Goal: Communication & Community: Answer question/provide support

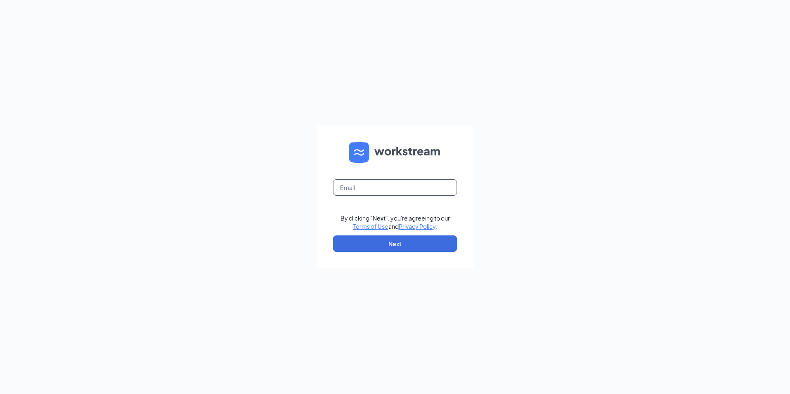
click at [374, 189] on input "text" at bounding box center [395, 187] width 124 height 17
type input "bigdaydave91@gmail.com"
click at [362, 245] on button "Next" at bounding box center [395, 244] width 124 height 17
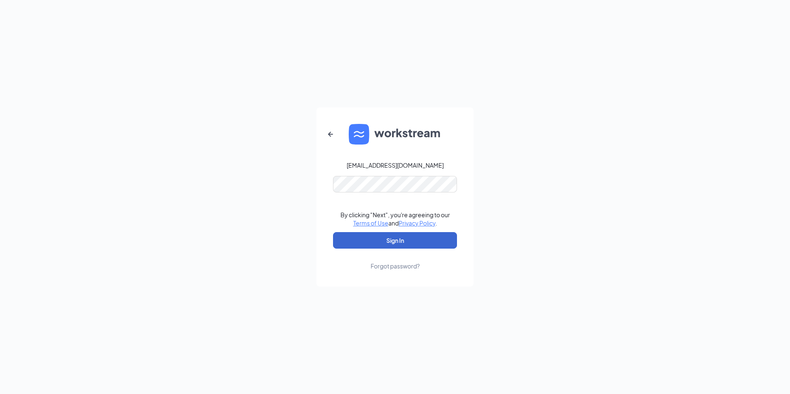
click at [389, 243] on button "Sign In" at bounding box center [395, 240] width 124 height 17
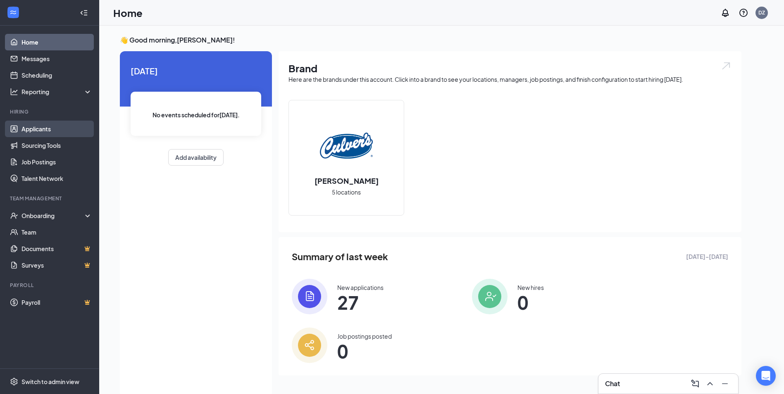
click at [26, 129] on link "Applicants" at bounding box center [56, 129] width 71 height 17
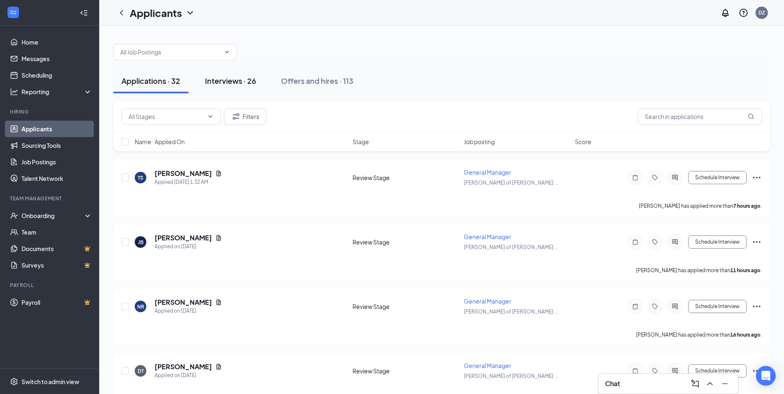
click at [249, 80] on div "Interviews · 26" at bounding box center [230, 81] width 51 height 10
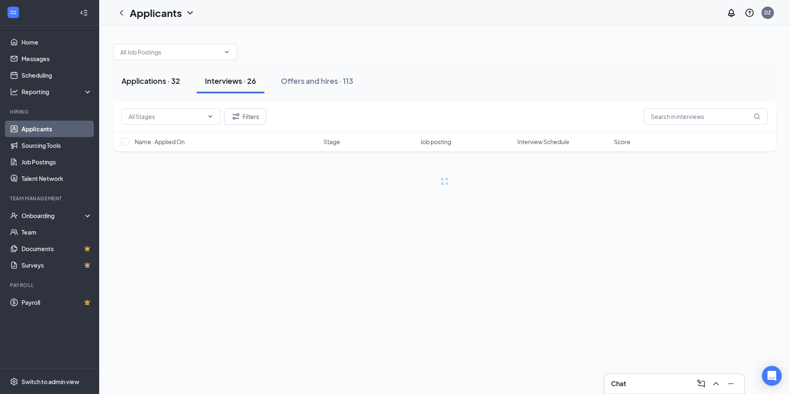
click at [155, 83] on div "Applications · 32" at bounding box center [150, 81] width 59 height 10
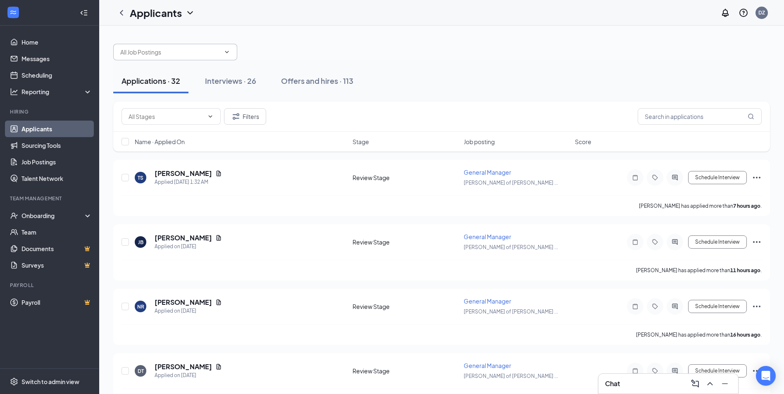
click at [229, 52] on icon "ChevronDown" at bounding box center [227, 52] width 7 height 7
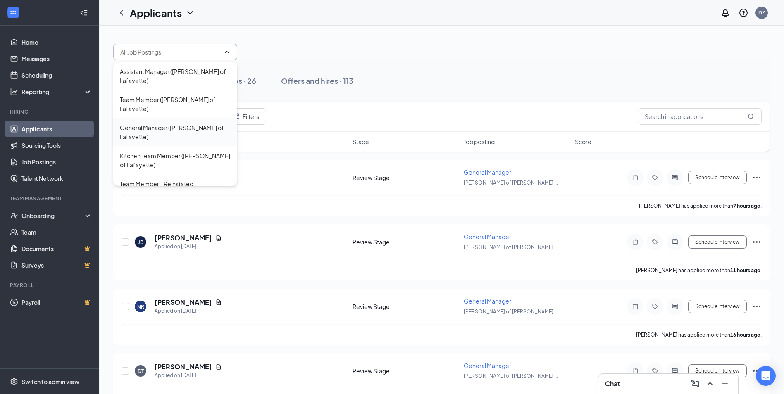
click at [189, 123] on div "General Manager ([PERSON_NAME] of Lafayette)" at bounding box center [175, 132] width 111 height 18
type input "General Manager ([PERSON_NAME] of Lafayette)"
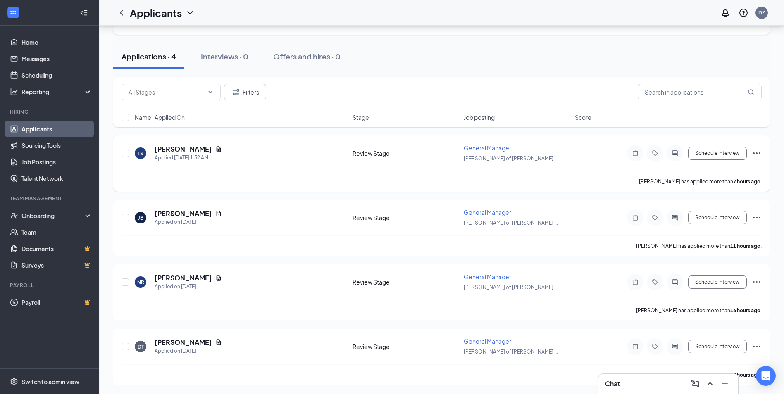
scroll to position [43, 0]
click at [217, 342] on icon "Document" at bounding box center [219, 341] width 5 height 5
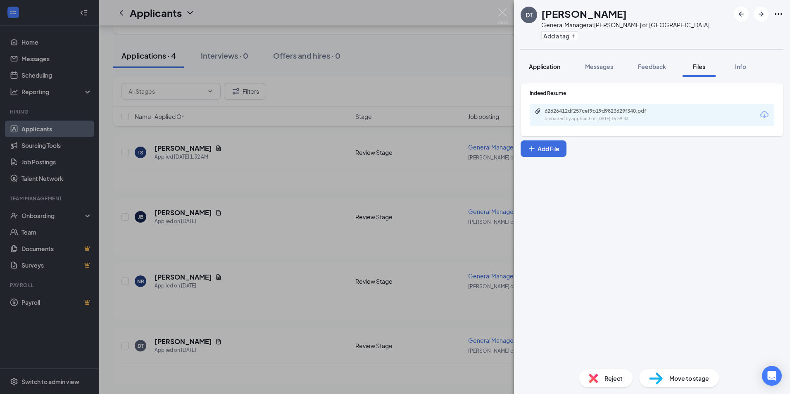
click at [547, 67] on span "Application" at bounding box center [544, 66] width 31 height 7
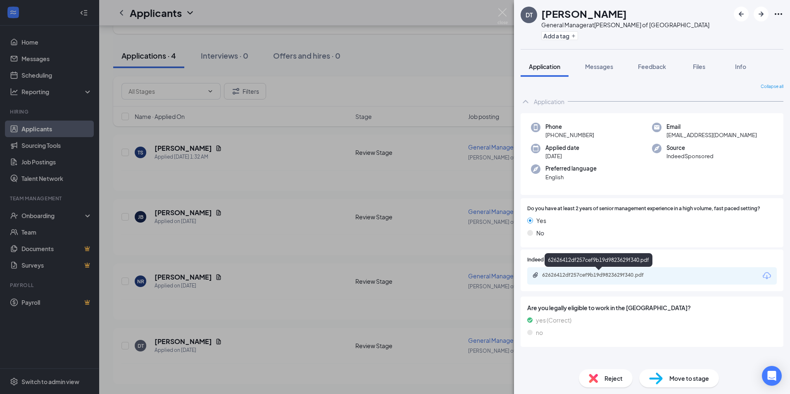
click at [585, 276] on div "62626412df257cef9b19d9823629f340.pdf" at bounding box center [600, 275] width 116 height 7
click at [499, 13] on img at bounding box center [503, 16] width 10 height 16
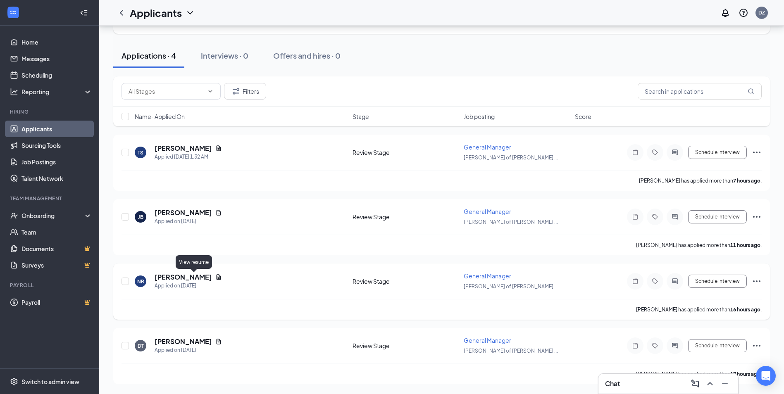
click at [217, 275] on icon "Document" at bounding box center [219, 276] width 5 height 5
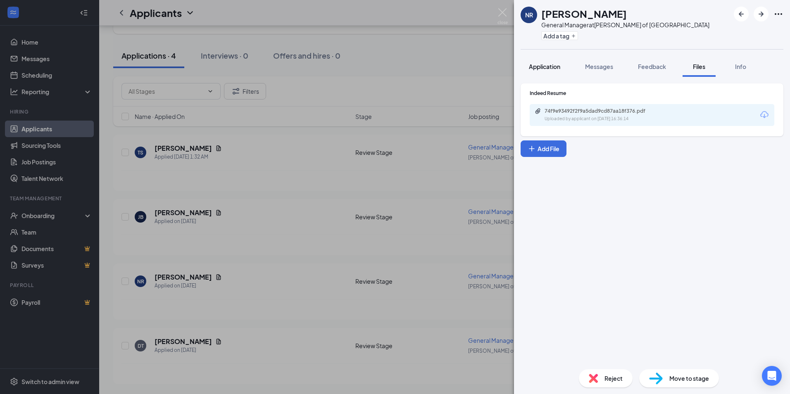
click at [545, 65] on span "Application" at bounding box center [544, 66] width 31 height 7
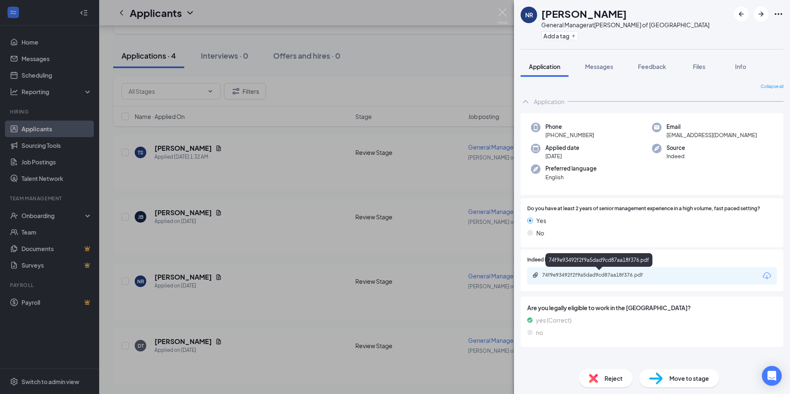
click at [578, 275] on div "74f9e93492f2f9a5dad9cd87aa18f376.pdf" at bounding box center [600, 275] width 116 height 7
click at [500, 10] on img at bounding box center [503, 16] width 10 height 16
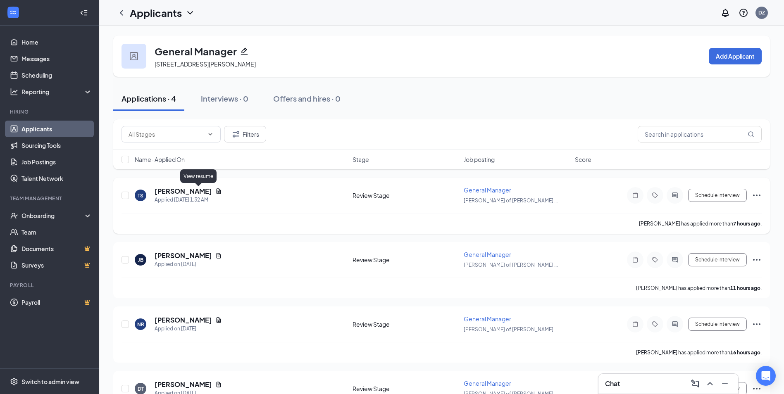
click at [215, 191] on icon "Document" at bounding box center [218, 191] width 7 height 7
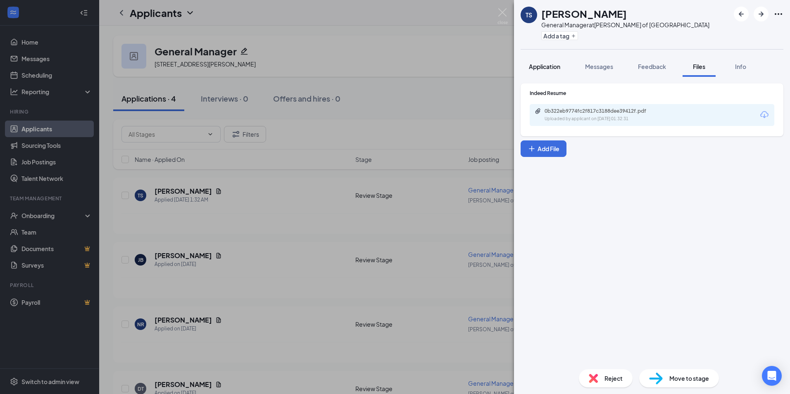
click at [543, 64] on span "Application" at bounding box center [544, 66] width 31 height 7
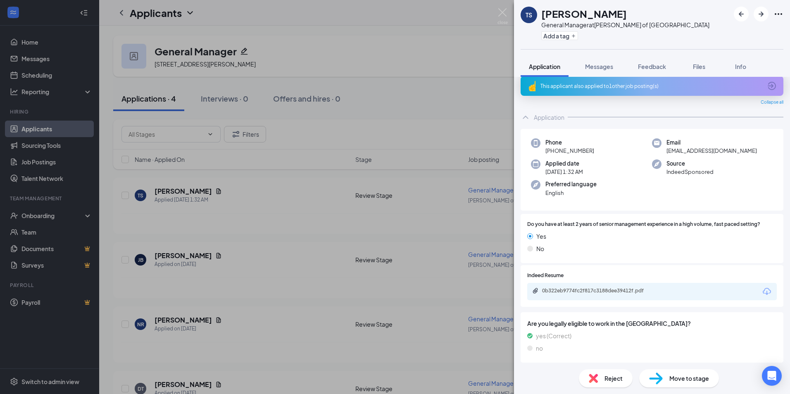
scroll to position [10, 0]
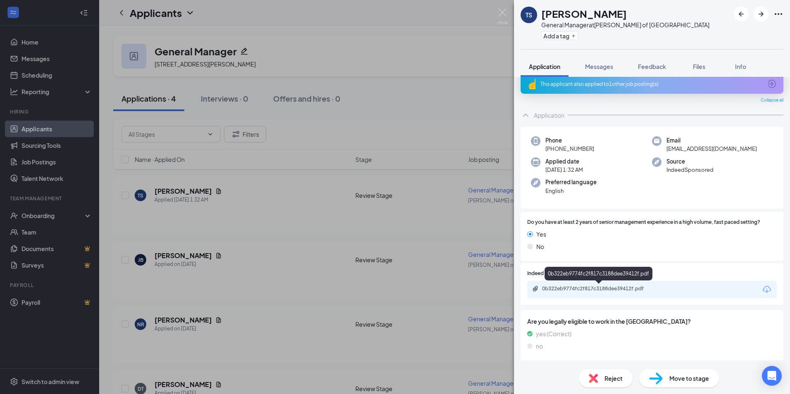
click at [572, 291] on div "0b322eb9774fc2f817c3188dee39412f.pdf" at bounding box center [600, 289] width 116 height 7
click at [503, 15] on img at bounding box center [503, 16] width 10 height 16
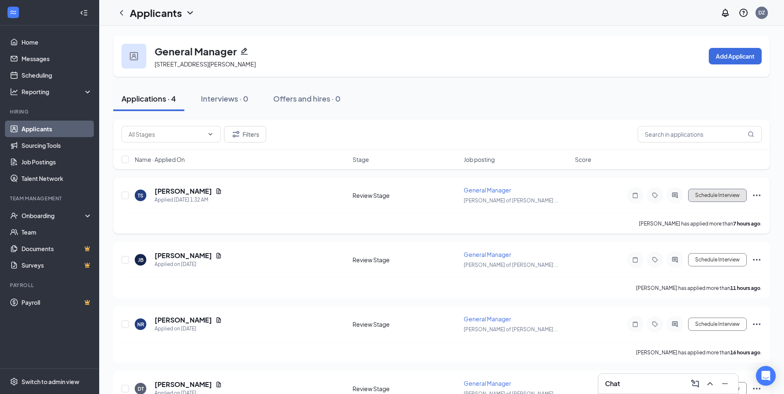
click at [714, 197] on button "Schedule Interview" at bounding box center [717, 195] width 59 height 13
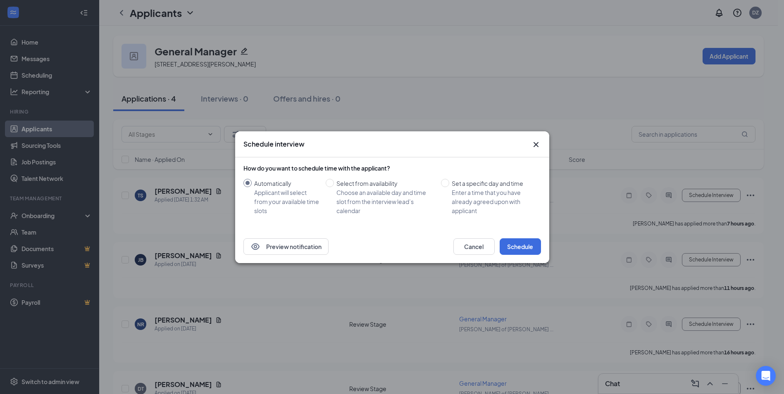
click at [535, 143] on icon "Cross" at bounding box center [535, 144] width 5 height 5
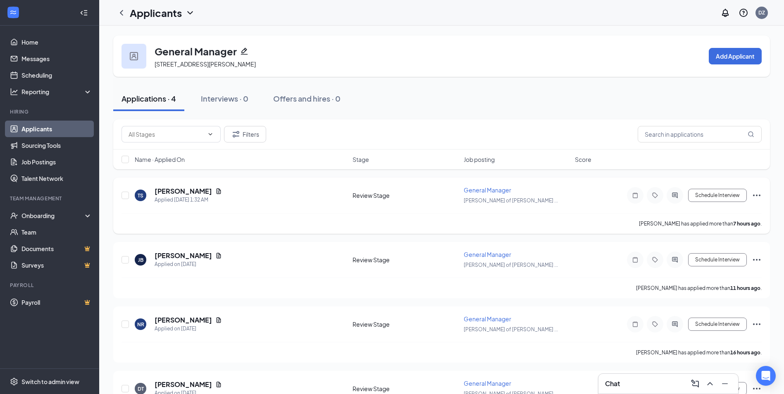
click at [673, 198] on icon "ActiveChat" at bounding box center [675, 195] width 10 height 7
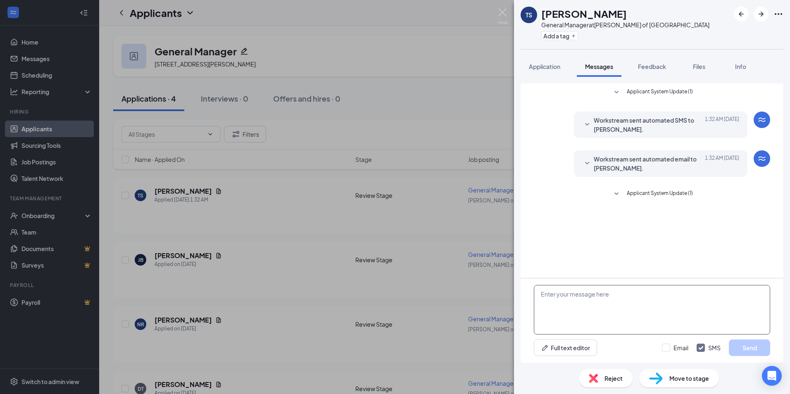
click at [579, 307] on textarea at bounding box center [652, 310] width 236 height 50
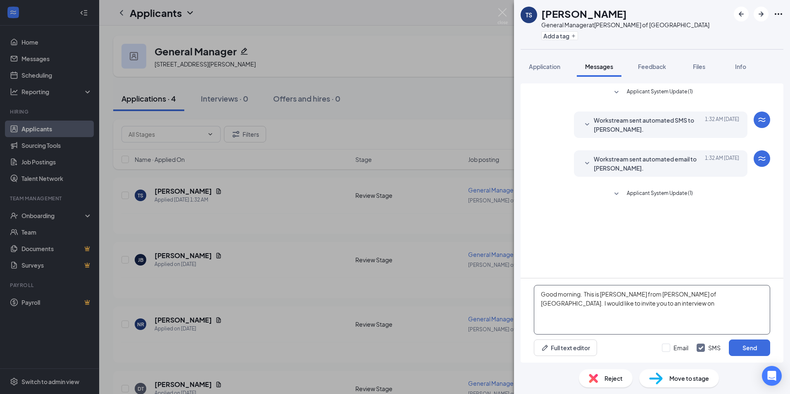
click at [595, 307] on textarea "Good morning. This is [PERSON_NAME] from [PERSON_NAME] of [GEOGRAPHIC_DATA]. I …" at bounding box center [652, 310] width 236 height 50
drag, startPoint x: 540, startPoint y: 305, endPoint x: 650, endPoint y: 314, distance: 110.3
click at [650, 314] on textarea "Good morning. This is [PERSON_NAME] from [PERSON_NAME] of [GEOGRAPHIC_DATA]. I …" at bounding box center [652, 310] width 236 height 50
click at [696, 308] on textarea "Good morning. This is [PERSON_NAME] from [PERSON_NAME] of [GEOGRAPHIC_DATA]. I …" at bounding box center [652, 310] width 236 height 50
click at [762, 295] on textarea "Good morning. This is [PERSON_NAME] from [PERSON_NAME] of [GEOGRAPHIC_DATA]. I …" at bounding box center [652, 310] width 236 height 50
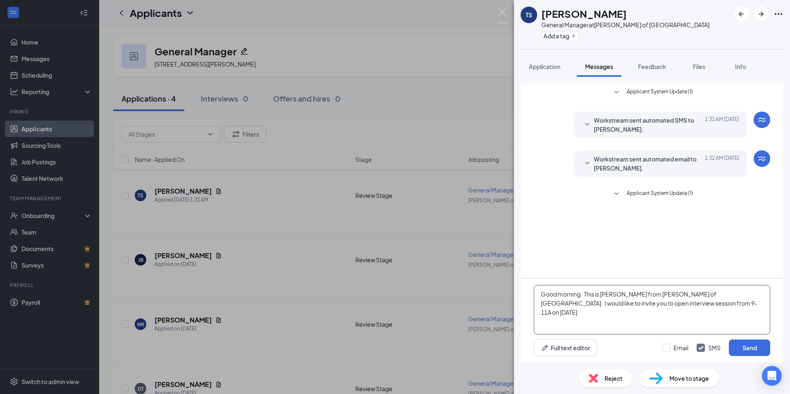
click at [762, 295] on textarea "Good morning. This is [PERSON_NAME] from [PERSON_NAME] of [GEOGRAPHIC_DATA]. I …" at bounding box center [652, 310] width 236 height 50
click at [707, 305] on textarea "Good morning. This is [PERSON_NAME] from [PERSON_NAME] of [GEOGRAPHIC_DATA]. I …" at bounding box center [652, 310] width 236 height 50
type textarea "Good morning. This is [PERSON_NAME] from [PERSON_NAME] of [GEOGRAPHIC_DATA]. I …"
click at [748, 349] on button "Send" at bounding box center [749, 348] width 41 height 17
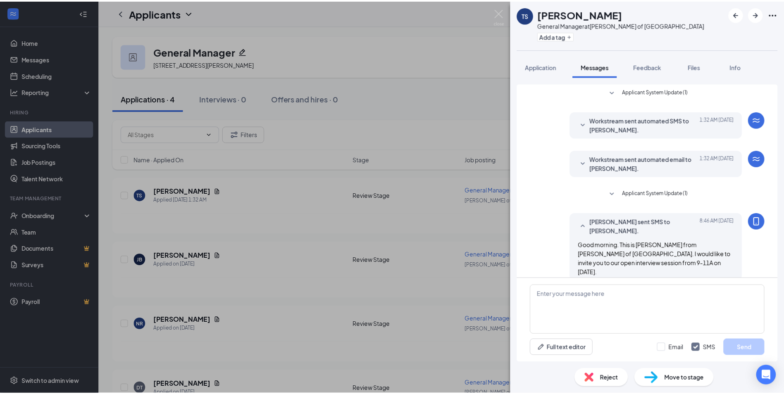
scroll to position [2, 0]
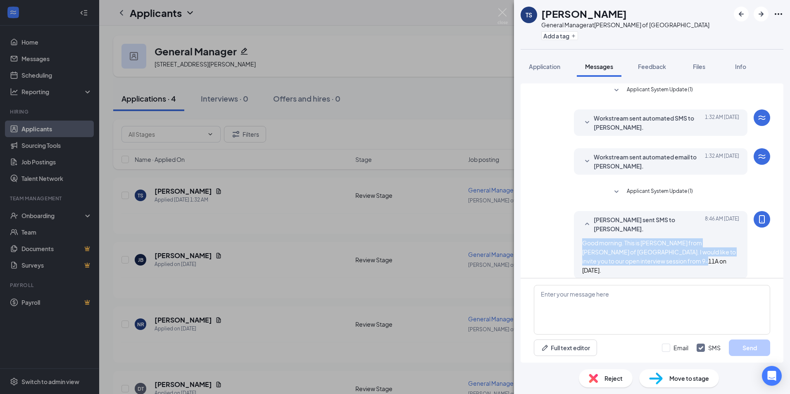
drag, startPoint x: 576, startPoint y: 241, endPoint x: 673, endPoint y: 266, distance: 99.8
click at [673, 266] on div "[PERSON_NAME] sent SMS to [PERSON_NAME]. [DATE] 8:46 AM Good morning. This is […" at bounding box center [661, 245] width 174 height 68
copy span "Good morning. This is [PERSON_NAME] from [PERSON_NAME] of [GEOGRAPHIC_DATA]. I …"
click at [505, 14] on img at bounding box center [503, 16] width 10 height 16
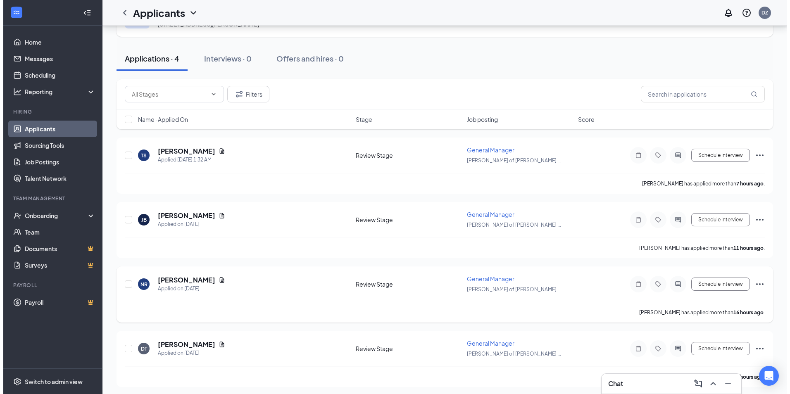
scroll to position [43, 0]
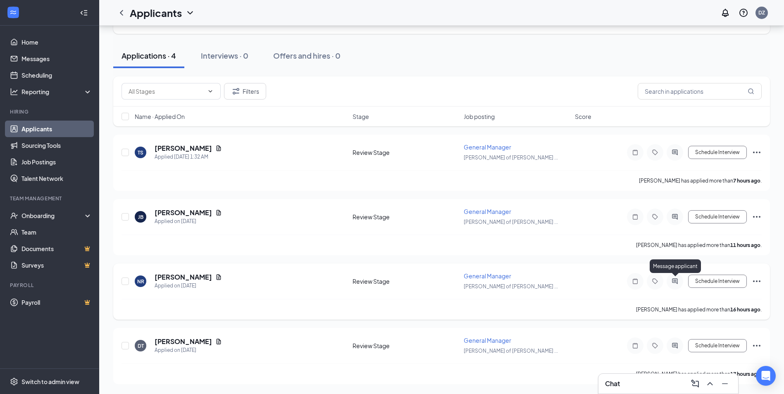
click at [675, 284] on icon "ActiveChat" at bounding box center [675, 281] width 10 height 7
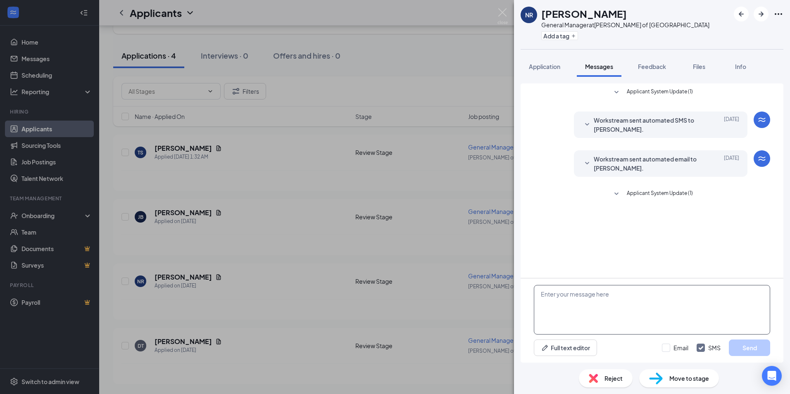
click at [578, 297] on textarea at bounding box center [652, 310] width 236 height 50
paste textarea "Good morning. This is [PERSON_NAME] from [PERSON_NAME] of [GEOGRAPHIC_DATA]. I …"
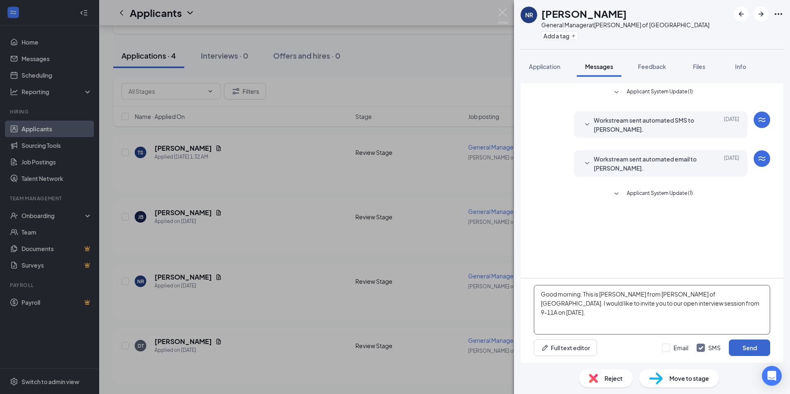
type textarea "Good morning. This is [PERSON_NAME] from [PERSON_NAME] of [GEOGRAPHIC_DATA]. I …"
click at [741, 348] on button "Send" at bounding box center [749, 348] width 41 height 17
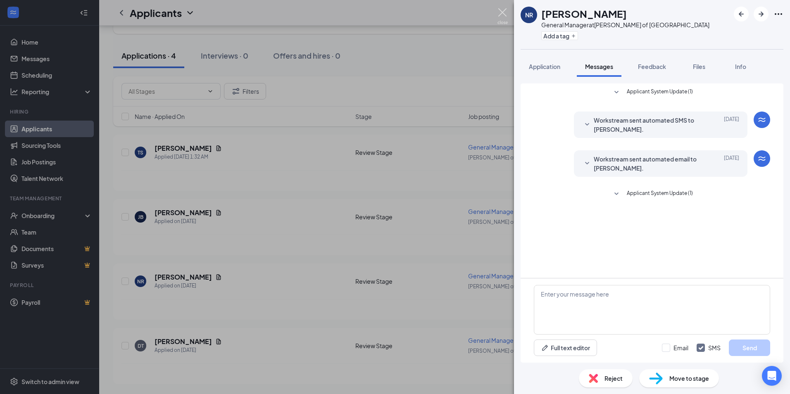
scroll to position [2, 0]
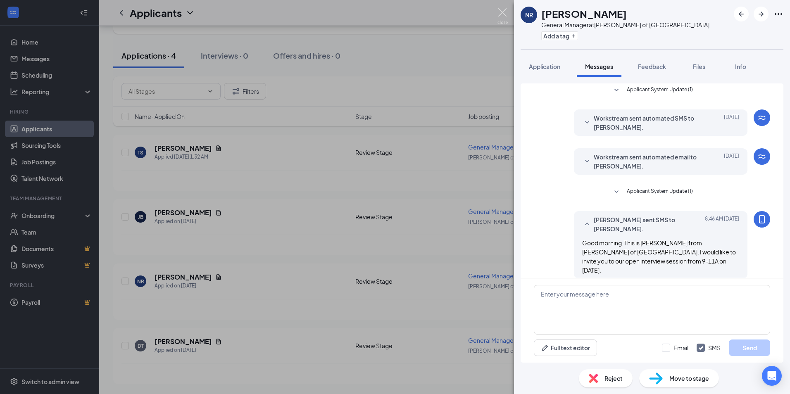
click at [502, 14] on img at bounding box center [503, 16] width 10 height 16
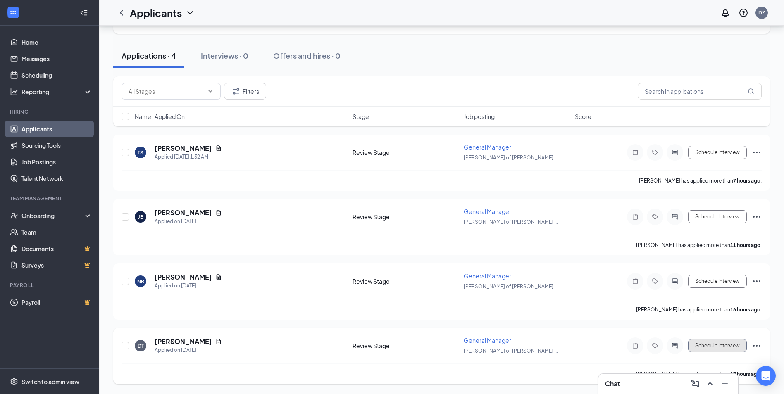
click at [723, 343] on button "Schedule Interview" at bounding box center [717, 345] width 59 height 13
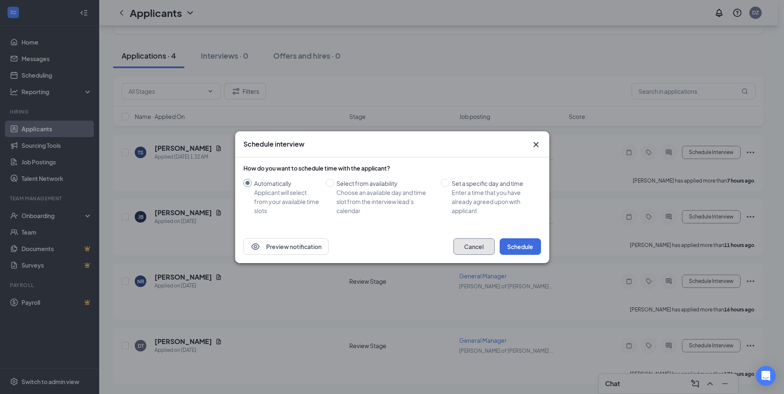
click at [477, 242] on button "Cancel" at bounding box center [473, 246] width 41 height 17
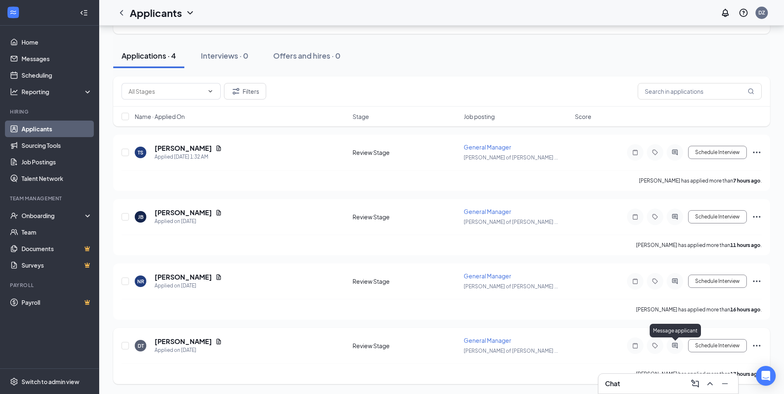
click at [674, 344] on icon "ActiveChat" at bounding box center [675, 346] width 10 height 7
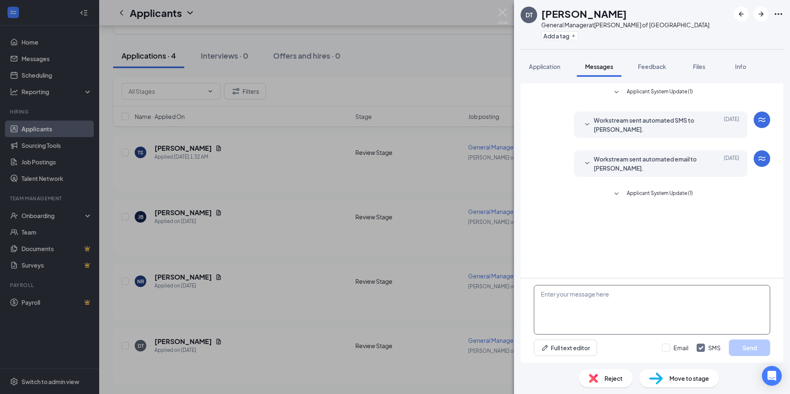
click at [605, 300] on textarea at bounding box center [652, 310] width 236 height 50
paste textarea "Good morning. This is [PERSON_NAME] from [PERSON_NAME] of [GEOGRAPHIC_DATA]. I …"
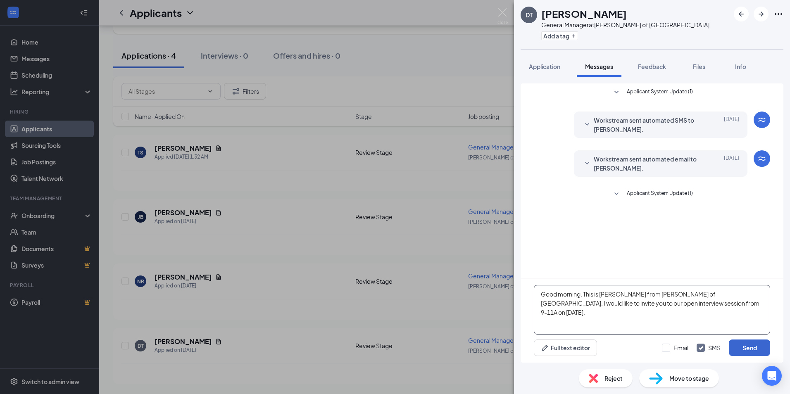
type textarea "Good morning. This is [PERSON_NAME] from [PERSON_NAME] of [GEOGRAPHIC_DATA]. I …"
click at [750, 349] on button "Send" at bounding box center [749, 348] width 41 height 17
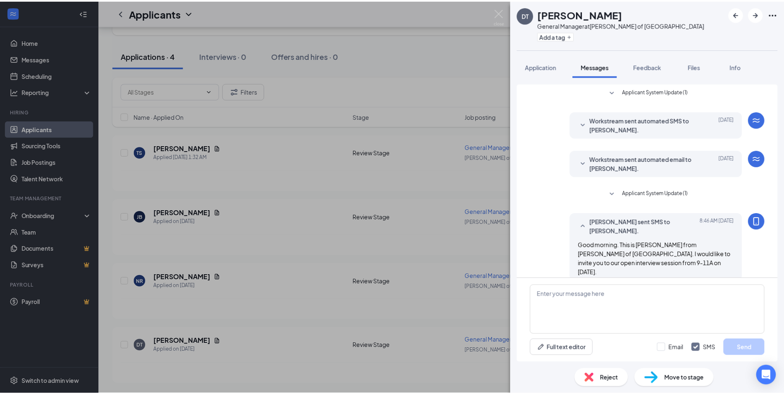
scroll to position [2, 0]
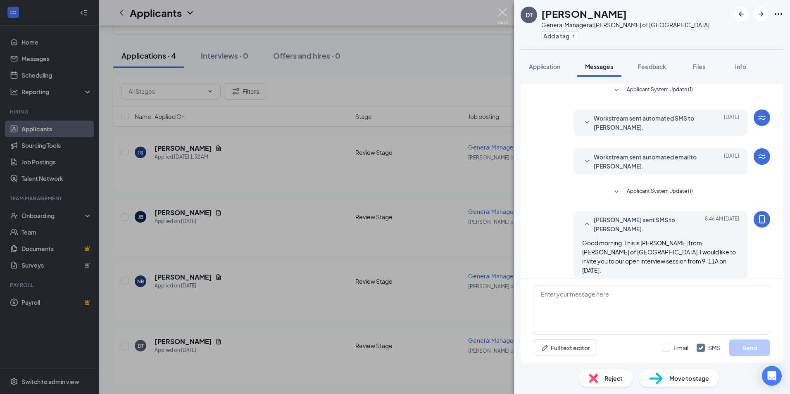
click at [503, 12] on img at bounding box center [503, 16] width 10 height 16
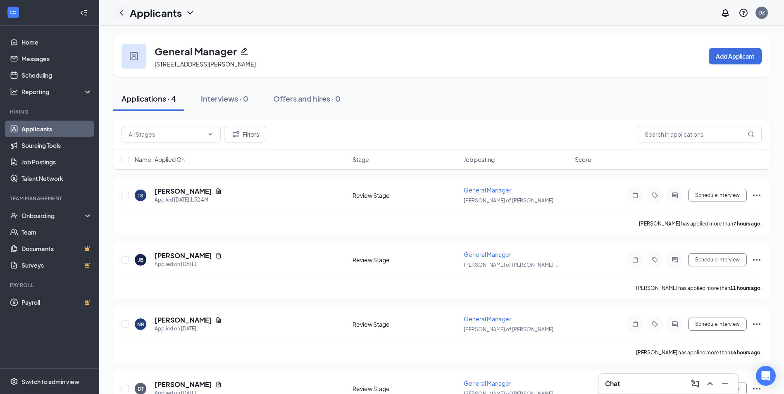
click at [119, 14] on icon "ChevronLeft" at bounding box center [122, 13] width 10 height 10
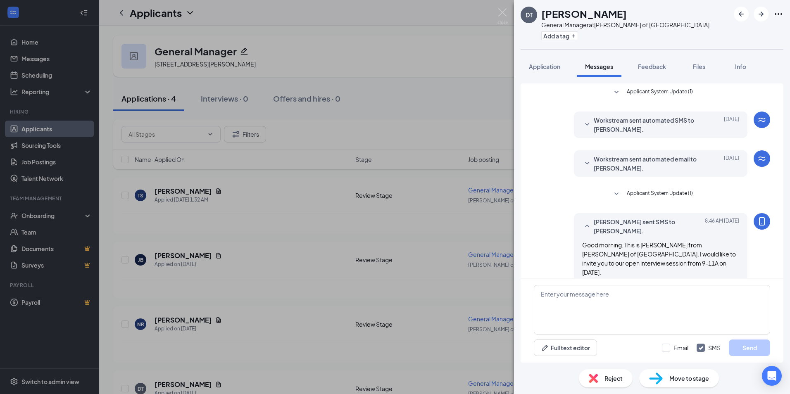
scroll to position [2, 0]
click at [501, 9] on img at bounding box center [503, 16] width 10 height 16
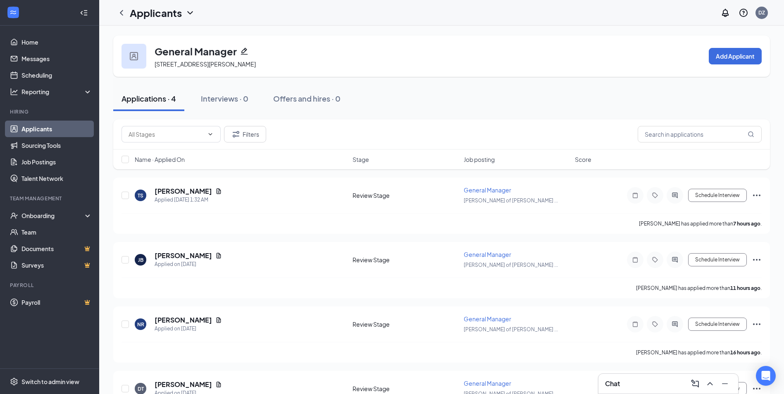
click at [190, 12] on icon "ChevronDown" at bounding box center [190, 13] width 10 height 10
click at [164, 35] on link "Applicants" at bounding box center [179, 36] width 89 height 8
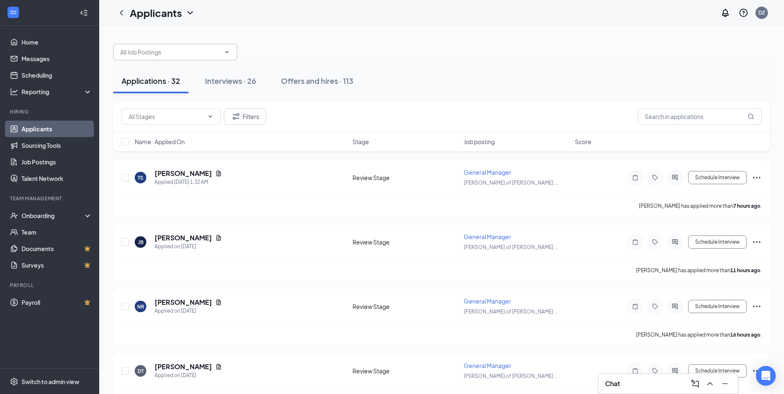
click at [227, 53] on icon "ChevronDown" at bounding box center [227, 52] width 7 height 7
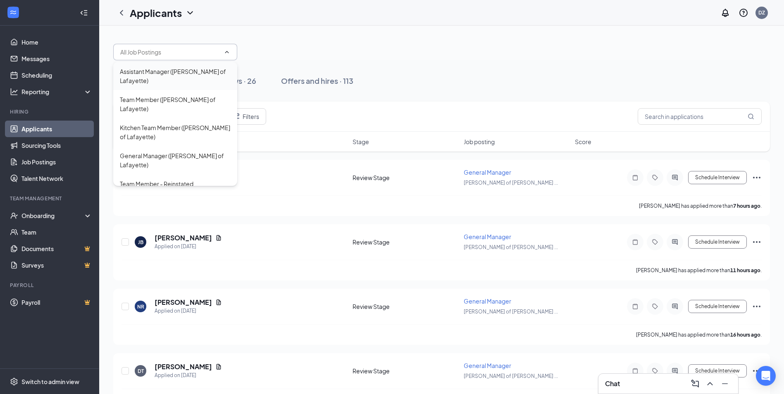
click at [181, 72] on div "Assistant Manager ([PERSON_NAME] of Lafayette)" at bounding box center [175, 76] width 111 height 18
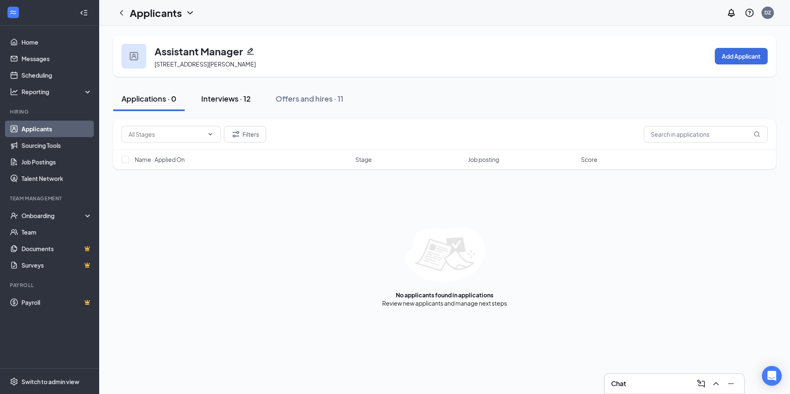
click at [231, 99] on div "Interviews · 12" at bounding box center [226, 98] width 50 height 10
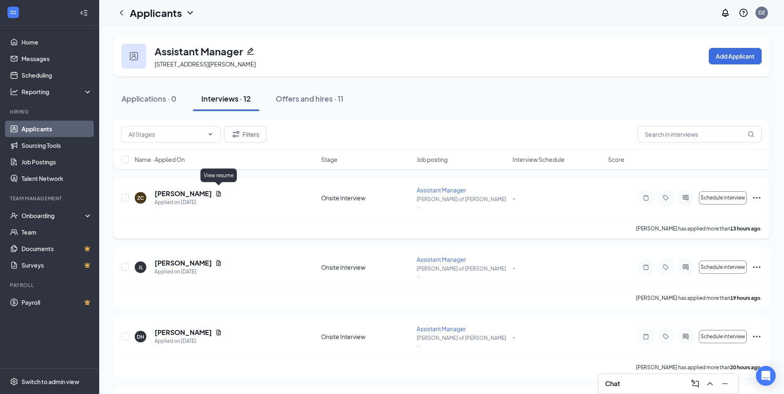
click at [219, 191] on icon "Document" at bounding box center [219, 193] width 5 height 5
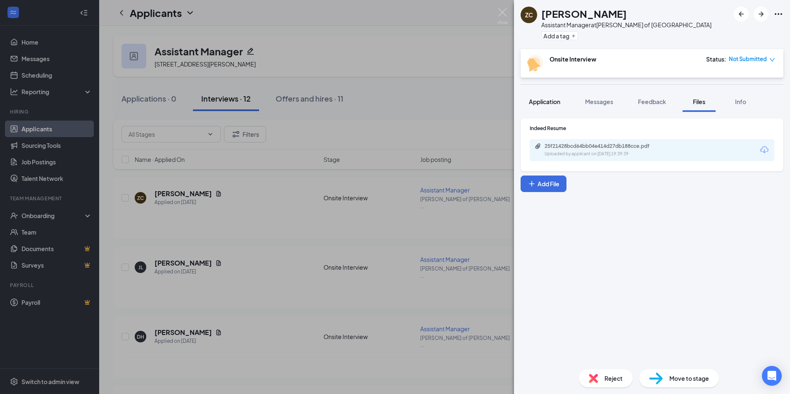
click at [553, 105] on span "Application" at bounding box center [544, 101] width 31 height 7
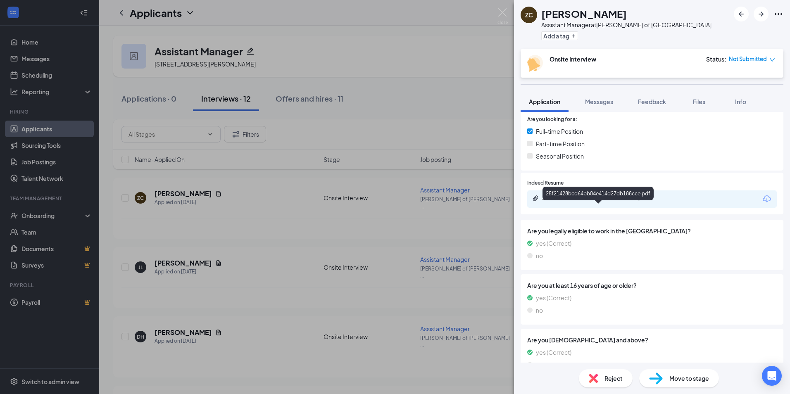
scroll to position [194, 0]
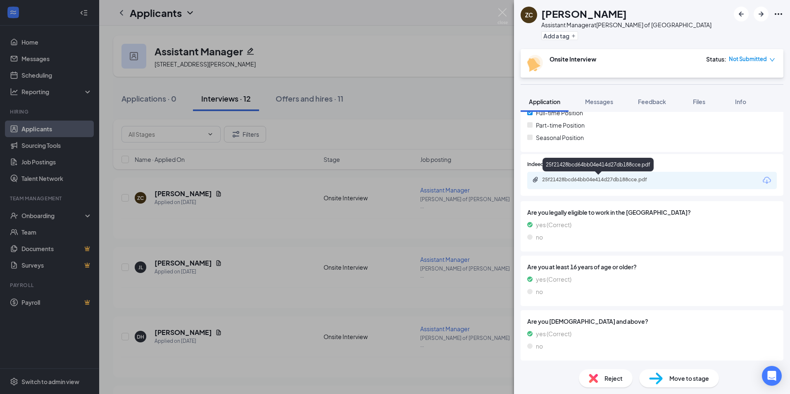
click at [612, 182] on div "25f21428bcd64bb04e414d27db188cce.pdf" at bounding box center [600, 179] width 116 height 7
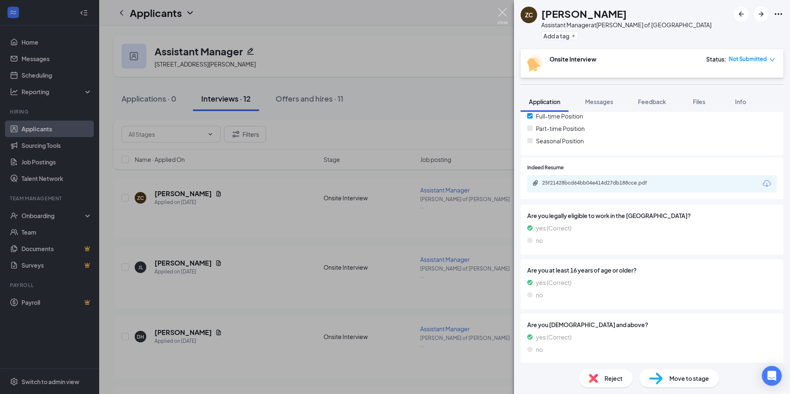
click at [505, 14] on img at bounding box center [503, 16] width 10 height 16
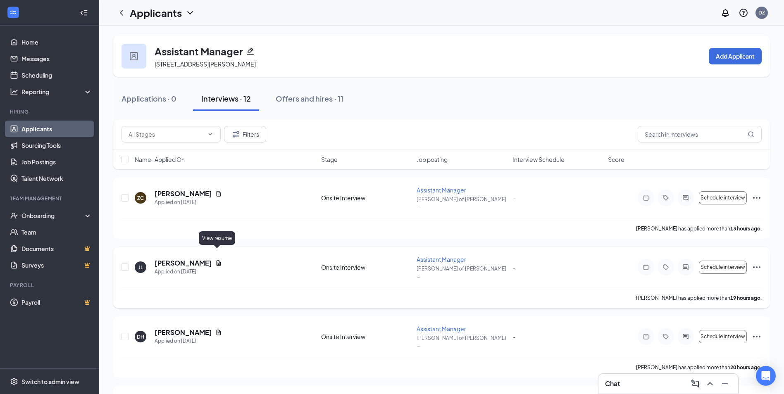
click at [218, 260] on icon "Document" at bounding box center [219, 262] width 5 height 5
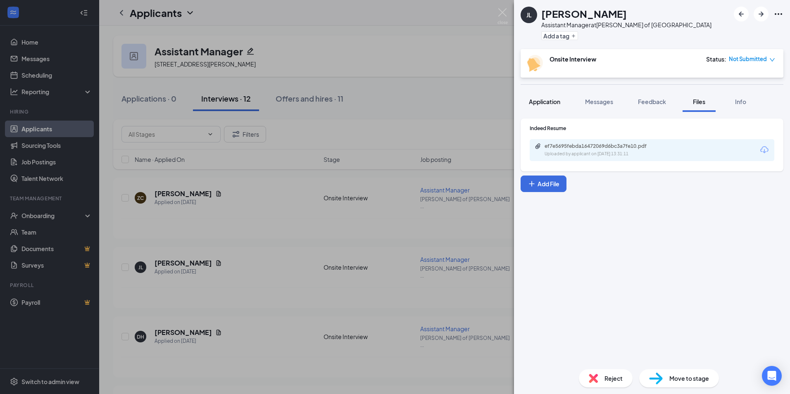
click at [545, 103] on span "Application" at bounding box center [544, 101] width 31 height 7
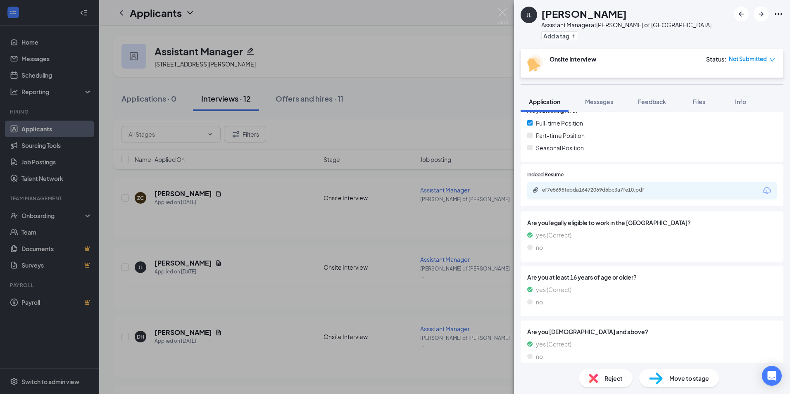
scroll to position [194, 0]
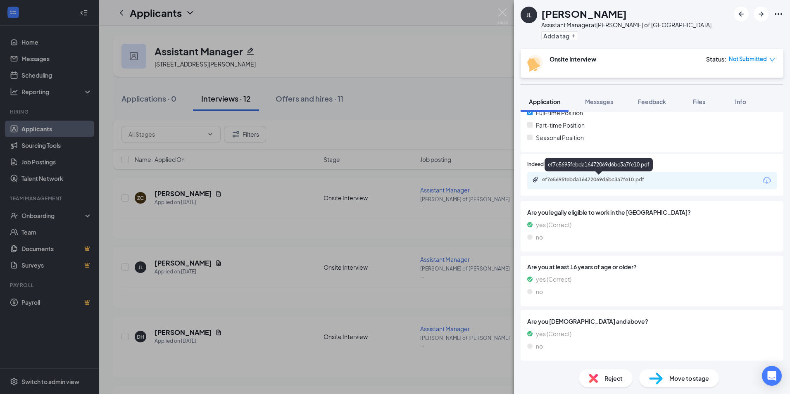
click at [599, 180] on div "ef7e5695febda16472069d6bc3a7fe10.pdf" at bounding box center [600, 179] width 116 height 7
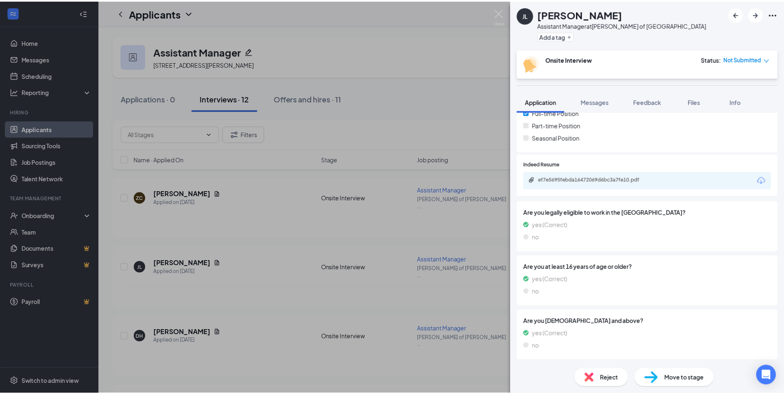
scroll to position [191, 0]
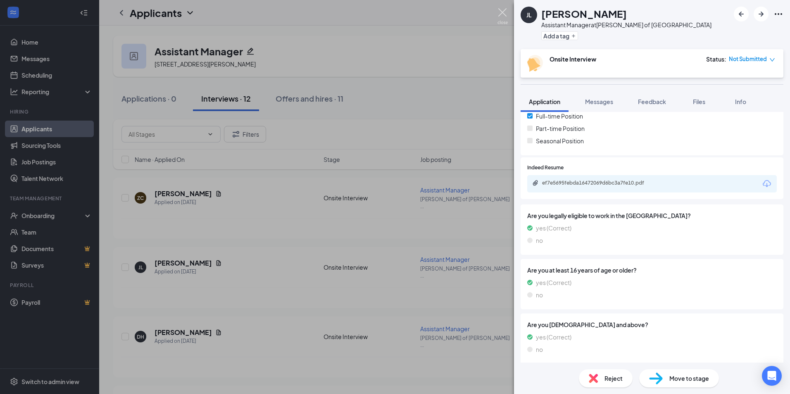
click at [502, 12] on img at bounding box center [503, 16] width 10 height 16
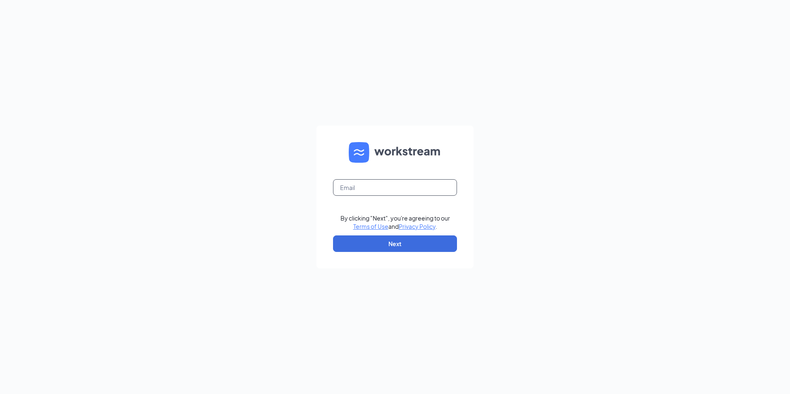
click at [370, 184] on input "text" at bounding box center [395, 187] width 124 height 17
type input "bigdaydave91@gmail.com"
click at [382, 245] on button "Next" at bounding box center [395, 244] width 124 height 17
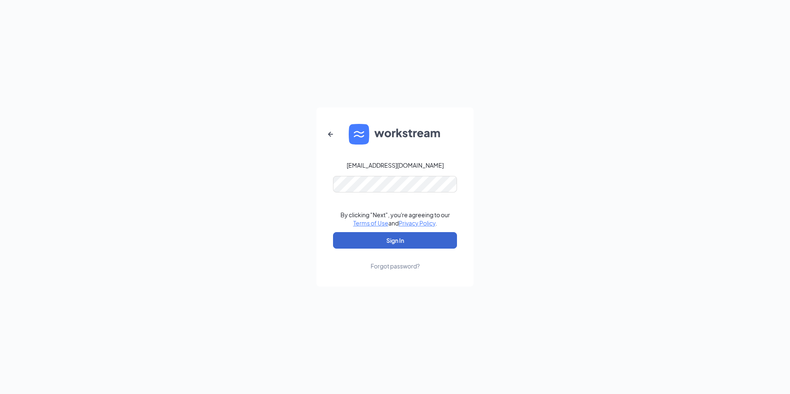
click at [387, 243] on button "Sign In" at bounding box center [395, 240] width 124 height 17
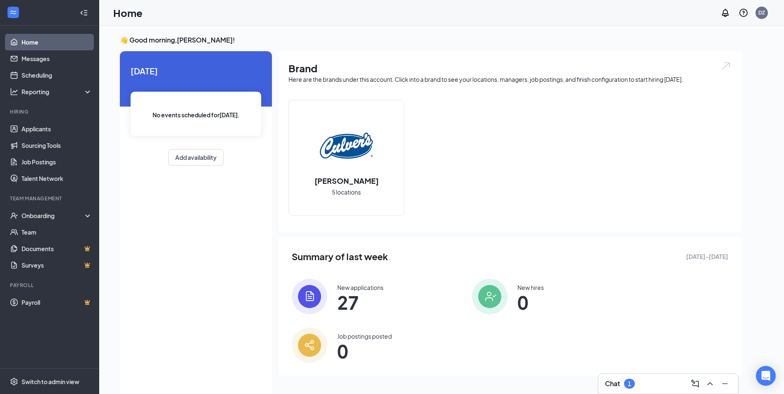
click at [641, 381] on div "Chat 1" at bounding box center [668, 383] width 126 height 13
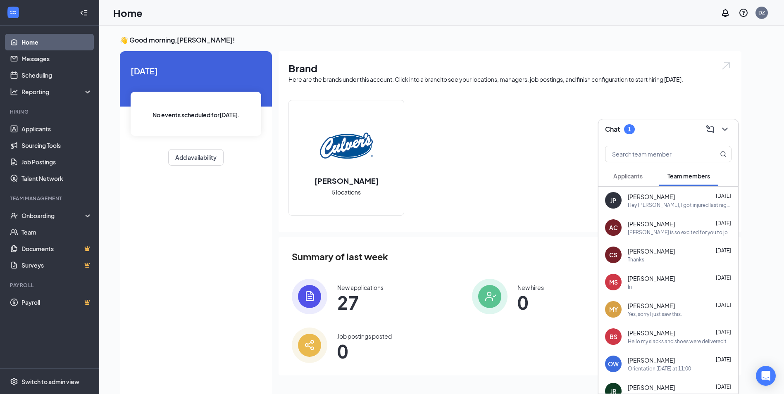
click at [631, 181] on button "Applicants" at bounding box center [628, 176] width 46 height 21
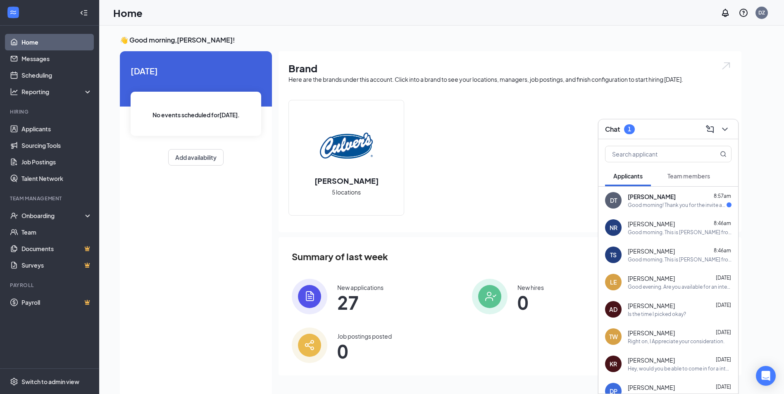
click at [658, 204] on div "Good morning! Thank you for the invite and I will see you on the 2nd. Have a gr…" at bounding box center [677, 205] width 99 height 7
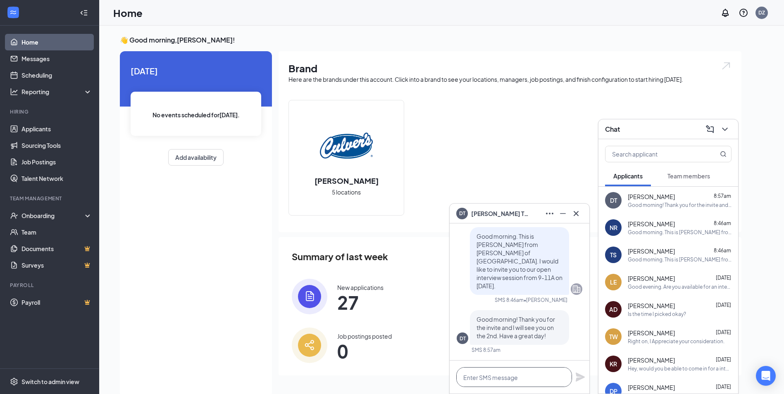
click at [514, 379] on textarea at bounding box center [514, 377] width 116 height 20
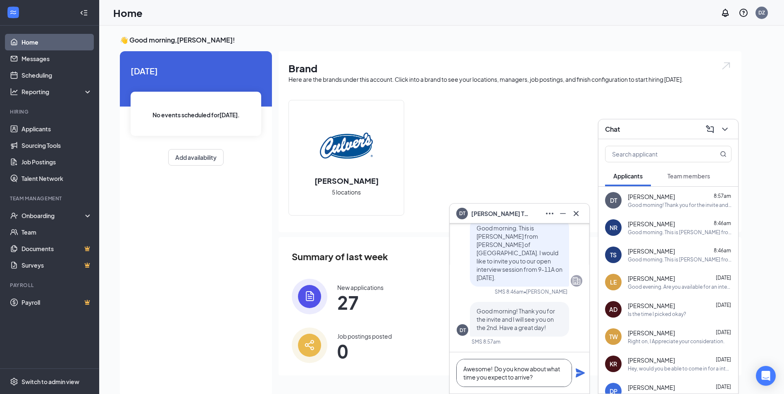
type textarea "Awesome! Do you know about what time you expect to arrive?"
click at [581, 375] on icon "Plane" at bounding box center [580, 373] width 9 height 9
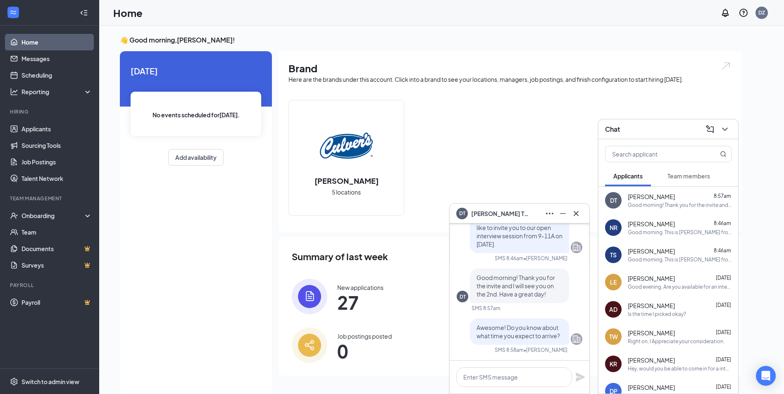
scroll to position [0, 0]
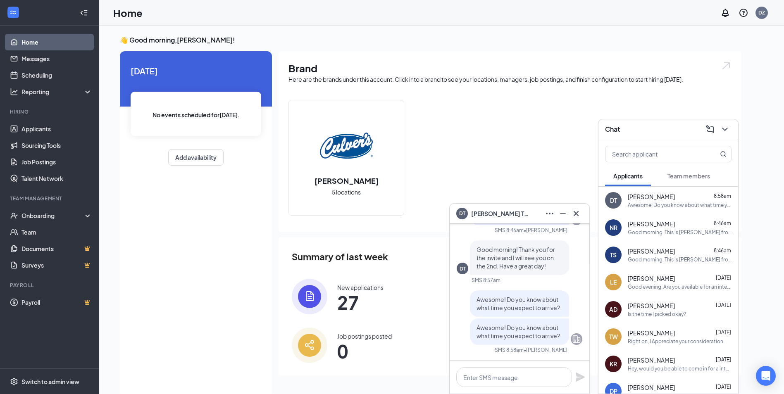
click at [726, 135] on button at bounding box center [724, 129] width 13 height 13
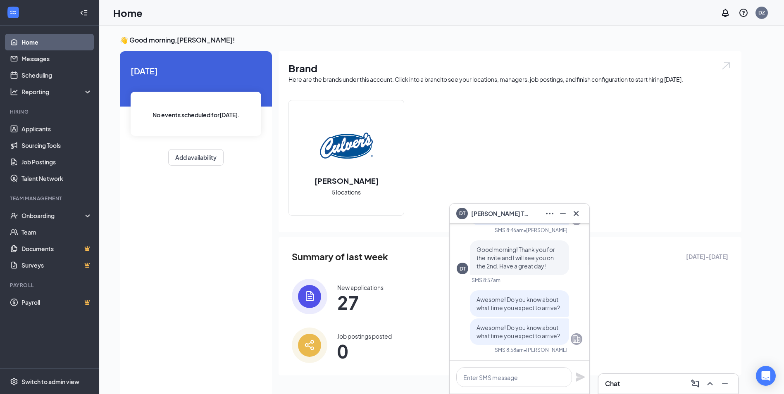
click at [582, 213] on button at bounding box center [575, 213] width 13 height 13
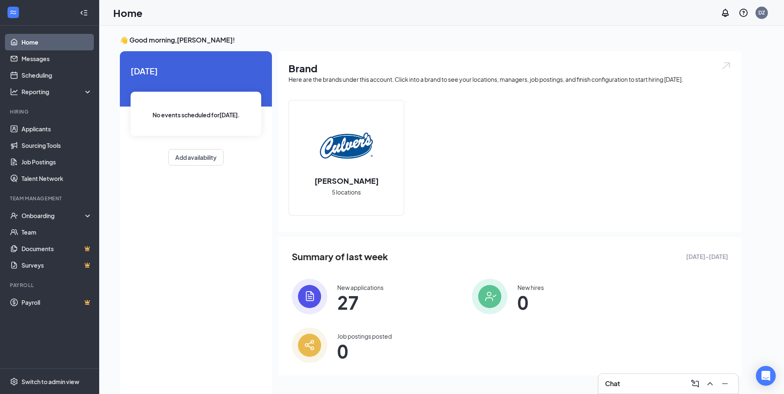
click at [579, 213] on div "Culver's 5 locations" at bounding box center [509, 161] width 443 height 122
click at [643, 388] on div "Chat" at bounding box center [668, 383] width 126 height 13
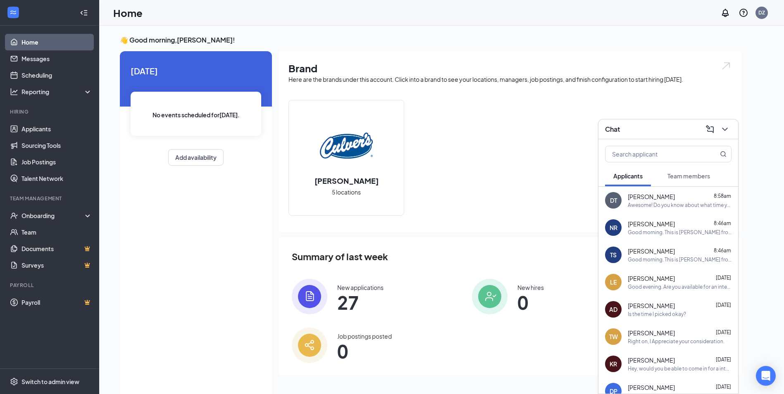
click at [653, 207] on div "Awesome! Do you know about what time you expect to arrive?" at bounding box center [680, 205] width 104 height 7
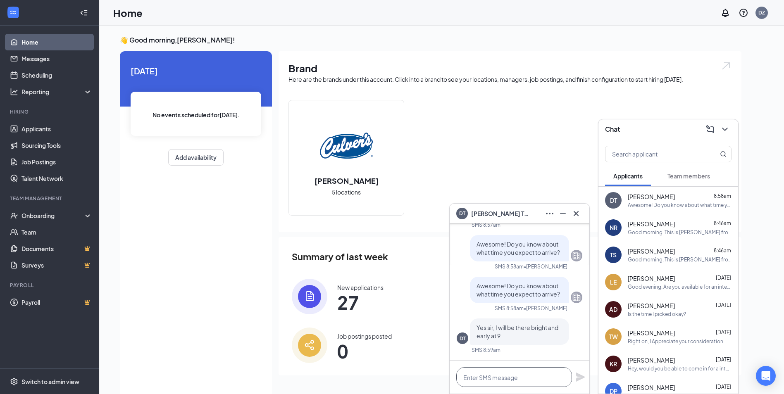
click at [507, 381] on textarea at bounding box center [514, 377] width 116 height 20
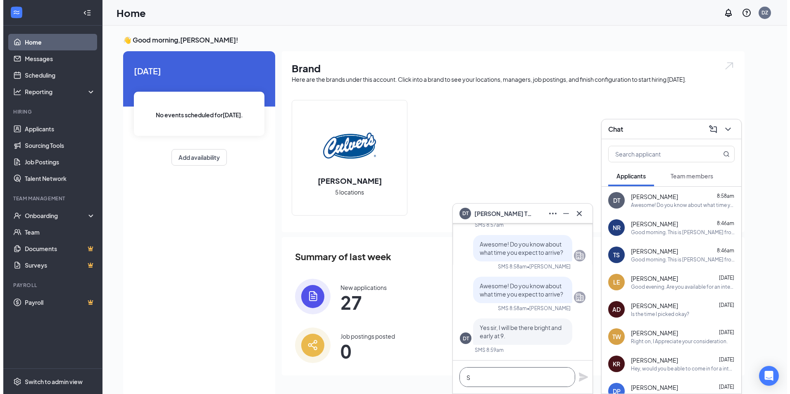
scroll to position [0, 0]
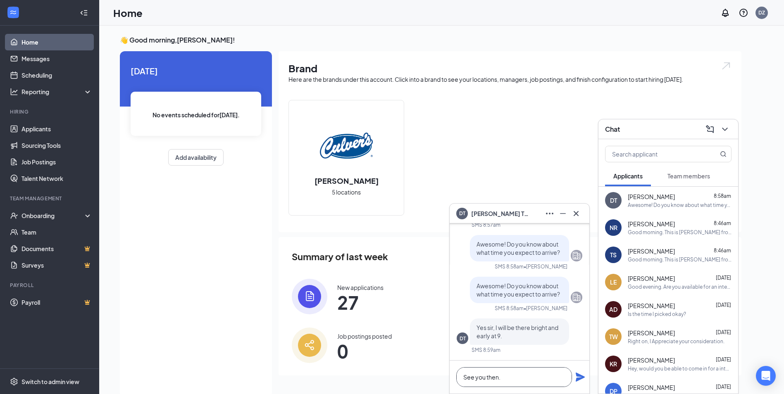
type textarea "See you then."
click at [576, 377] on icon "Plane" at bounding box center [580, 377] width 10 height 10
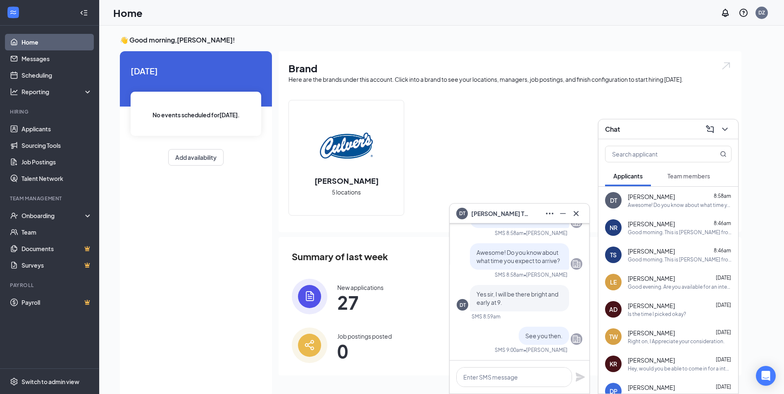
click at [729, 128] on icon "ChevronDown" at bounding box center [725, 129] width 10 height 10
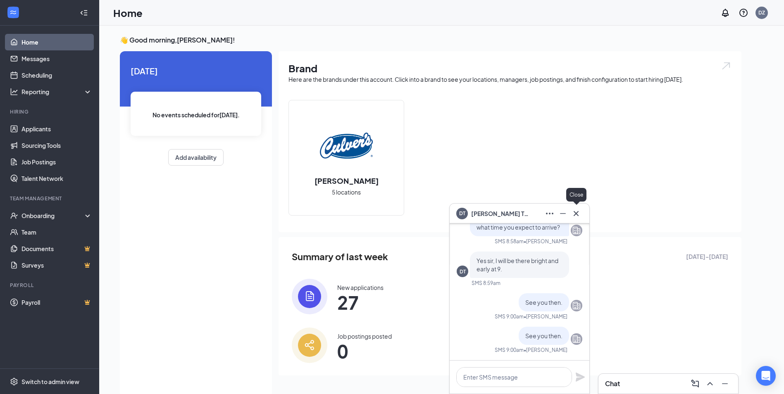
click at [579, 212] on icon "Cross" at bounding box center [576, 214] width 10 height 10
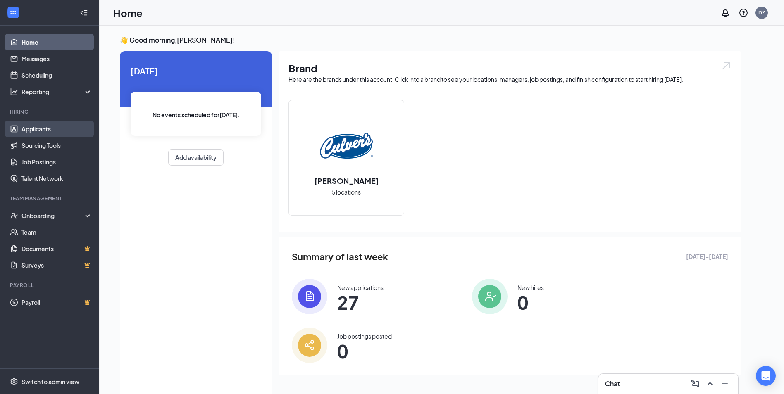
click at [41, 131] on link "Applicants" at bounding box center [56, 129] width 71 height 17
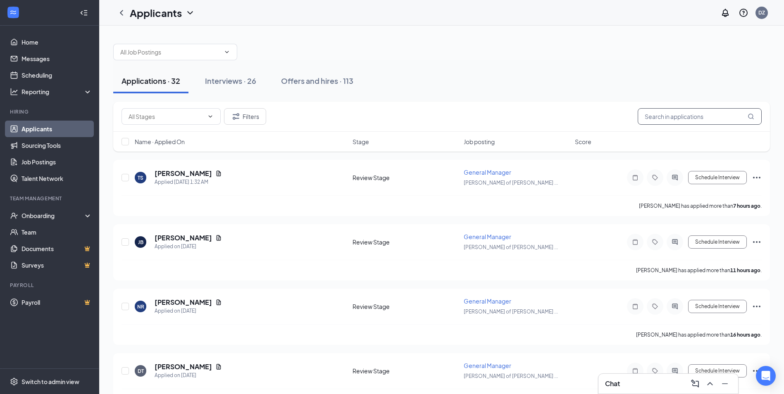
click at [701, 118] on input "text" at bounding box center [700, 116] width 124 height 17
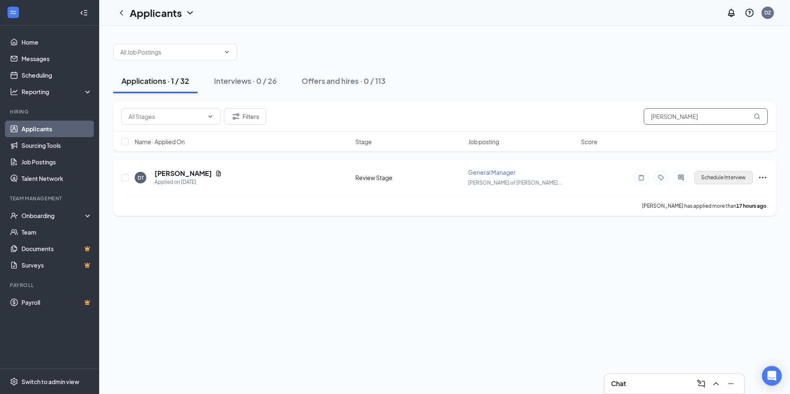
type input "damien"
click at [735, 178] on button "Schedule Interview" at bounding box center [723, 177] width 59 height 13
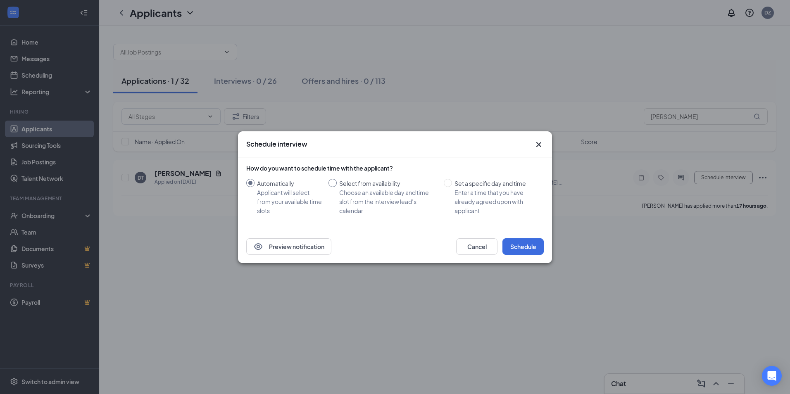
click at [334, 180] on input "Select from availability Choose an available day and time slot from the intervi…" at bounding box center [333, 183] width 8 height 8
radio input "true"
radio input "false"
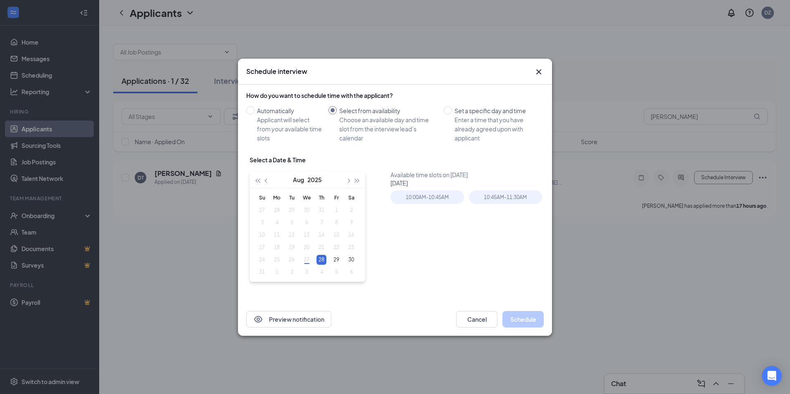
type input "Aug 28, 2025"
click at [350, 181] on span "button" at bounding box center [348, 181] width 4 height 4
click at [304, 207] on table "Su Mo Tu We Th Fr Sa 31 1 2 3 4 5 6 7 8 9 10 11 12 13 14 15 16 17 18 19 20 21 2…" at bounding box center [307, 235] width 104 height 87
click at [480, 322] on button "Cancel" at bounding box center [476, 319] width 41 height 17
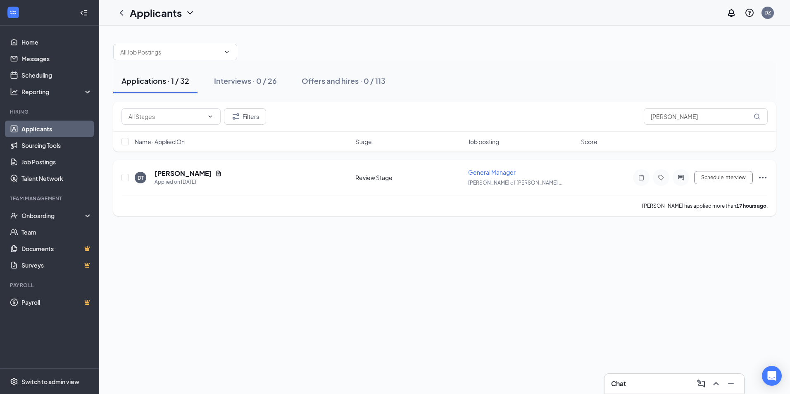
drag, startPoint x: 369, startPoint y: 179, endPoint x: 674, endPoint y: 169, distance: 305.1
click at [369, 179] on div "Review Stage" at bounding box center [409, 178] width 108 height 8
click at [723, 176] on button "Schedule Interview" at bounding box center [723, 177] width 59 height 13
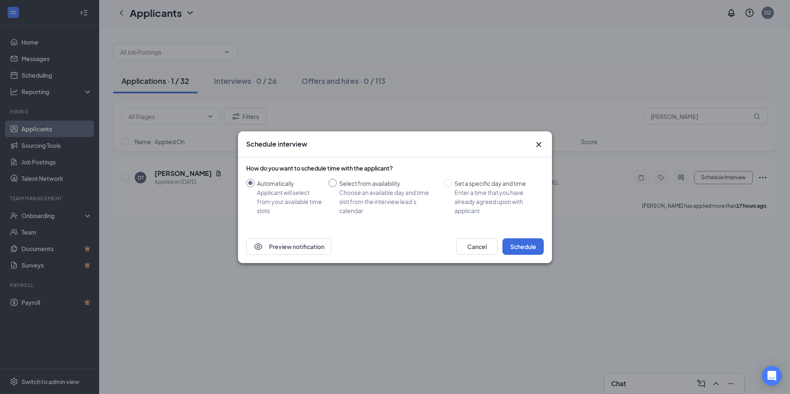
click at [331, 184] on input "Select from availability Choose an available day and time slot from the intervi…" at bounding box center [333, 183] width 8 height 8
radio input "true"
radio input "false"
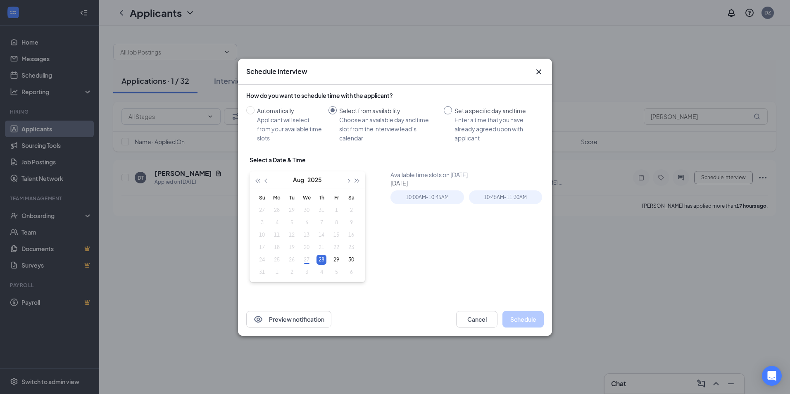
click at [448, 109] on input "Set a specific day and time Enter a time that you have already agreed upon with…" at bounding box center [448, 110] width 8 height 8
radio input "true"
radio input "false"
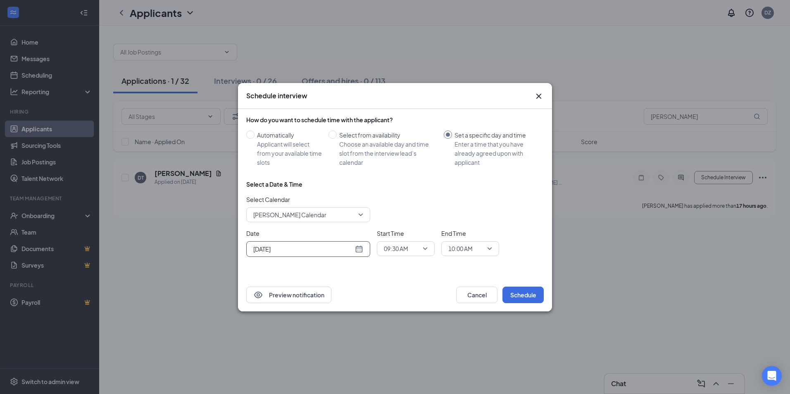
click at [359, 248] on div "Aug 27, 2025" at bounding box center [308, 249] width 110 height 9
click at [344, 138] on span "button" at bounding box center [345, 138] width 4 height 4
type input "Sep 2, 2025"
click at [291, 166] on div "2" at bounding box center [288, 168] width 10 height 10
click at [421, 247] on span "09:30 AM" at bounding box center [406, 249] width 44 height 12
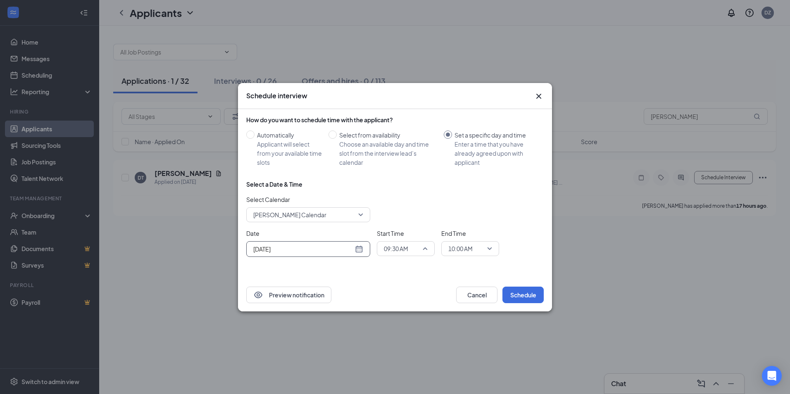
scroll to position [636, 0]
click at [402, 188] on span "09:00 AM" at bounding box center [395, 187] width 24 height 9
click at [486, 246] on span "10:00 AM" at bounding box center [470, 249] width 44 height 12
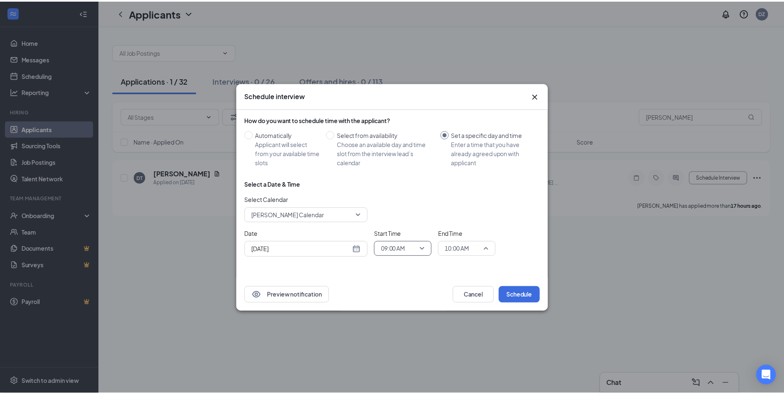
scroll to position [674, 0]
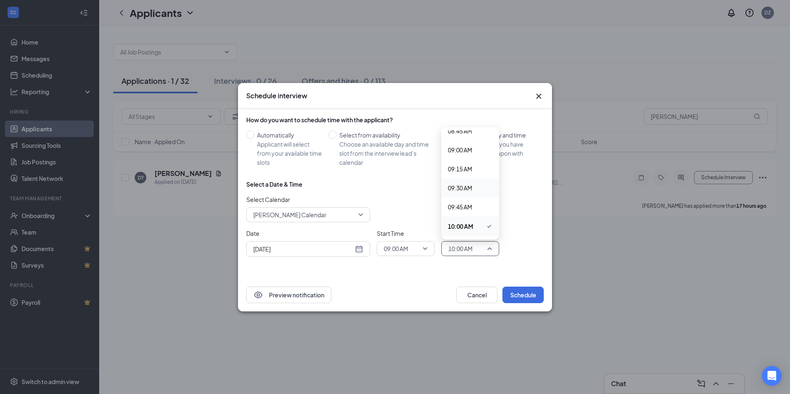
click at [462, 185] on span "09:30 AM" at bounding box center [460, 187] width 24 height 9
click at [522, 294] on button "Schedule" at bounding box center [523, 295] width 41 height 17
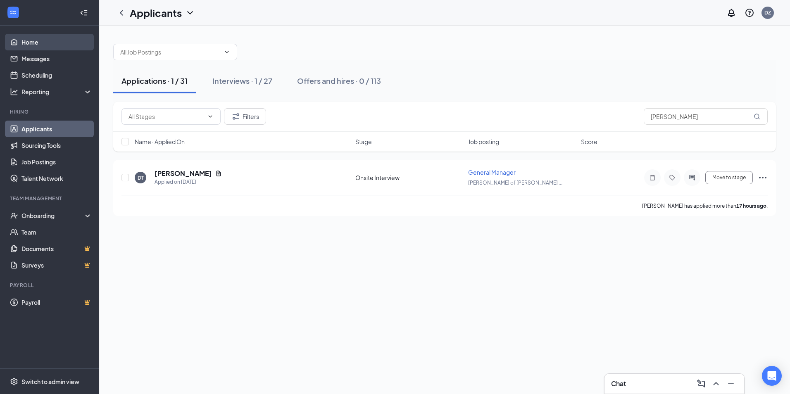
click at [35, 41] on link "Home" at bounding box center [56, 42] width 71 height 17
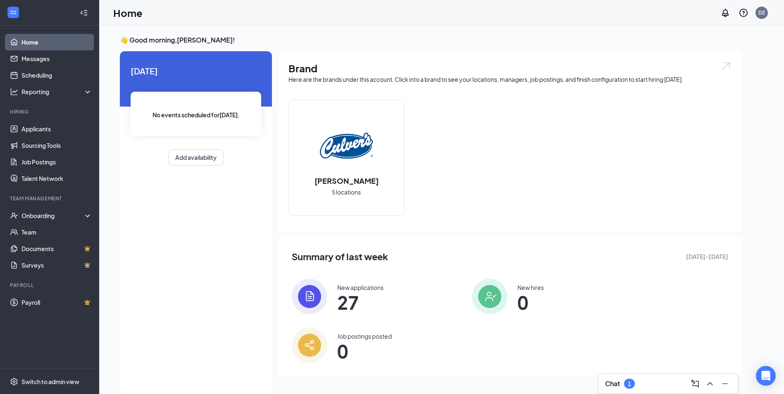
click at [638, 386] on div "Chat 1" at bounding box center [668, 383] width 126 height 13
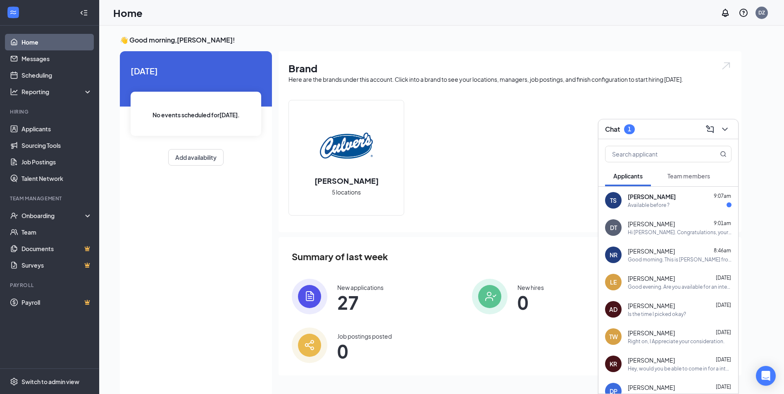
click at [649, 200] on span "[PERSON_NAME]" at bounding box center [652, 197] width 48 height 8
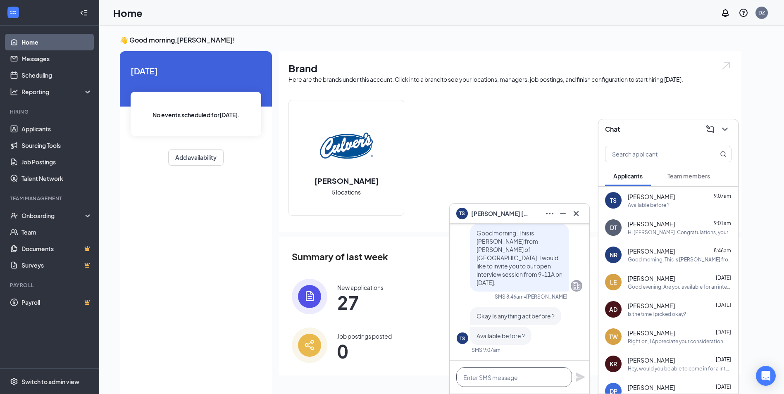
click at [493, 383] on textarea at bounding box center [514, 377] width 116 height 20
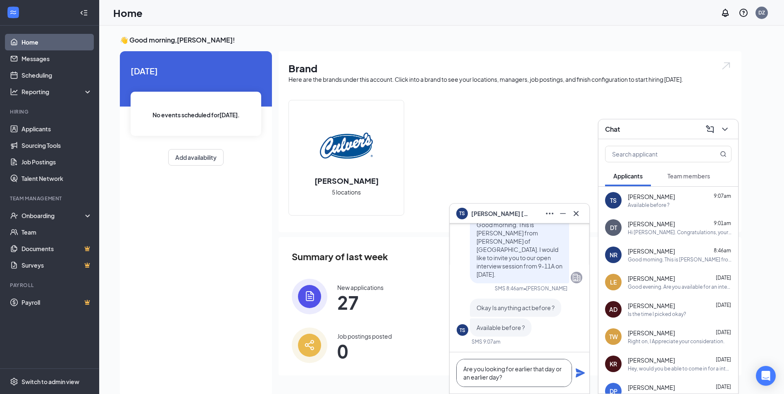
type textarea "Are you looking for earlier that day or an earlier day?"
click at [579, 376] on icon "Plane" at bounding box center [580, 373] width 9 height 9
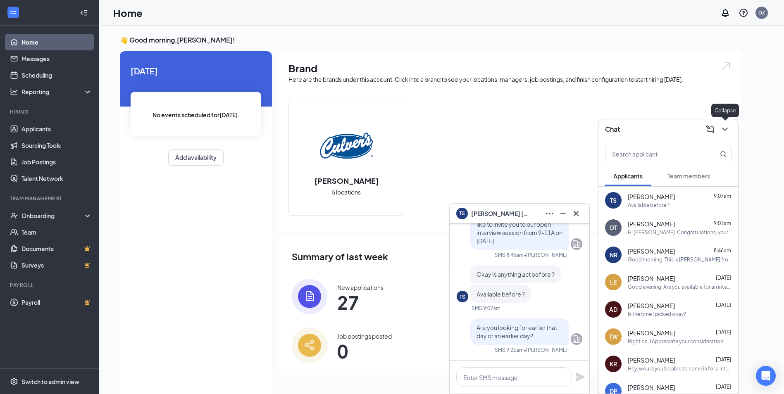
click at [721, 133] on icon "ChevronDown" at bounding box center [725, 129] width 10 height 10
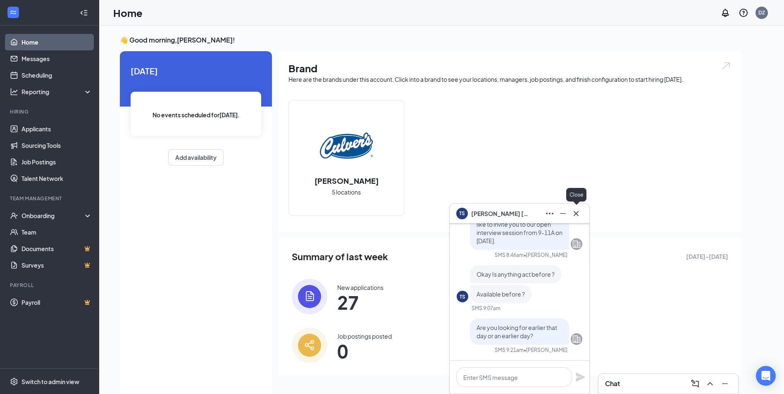
click at [575, 212] on icon "Cross" at bounding box center [576, 214] width 10 height 10
